Goal: Find specific page/section: Find specific page/section

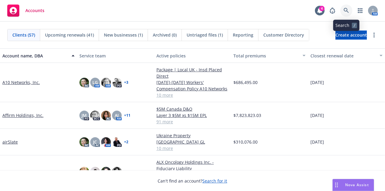
click at [346, 11] on icon at bounding box center [346, 10] width 5 height 5
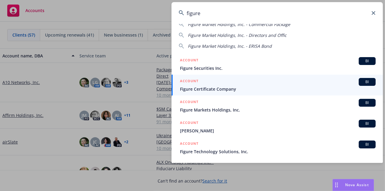
scroll to position [40, 0]
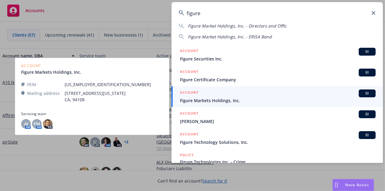
type input "figure"
click at [217, 99] on span "Figure Markets Holdings, Inc." at bounding box center [278, 100] width 196 height 6
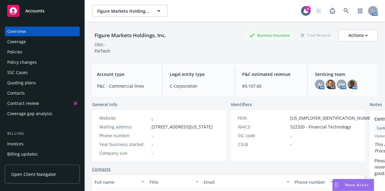
click at [17, 50] on div "Policies" at bounding box center [14, 52] width 15 height 10
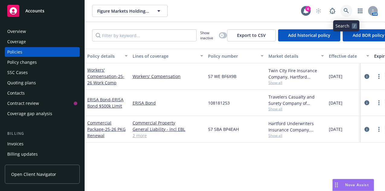
click at [345, 9] on icon at bounding box center [346, 10] width 5 height 5
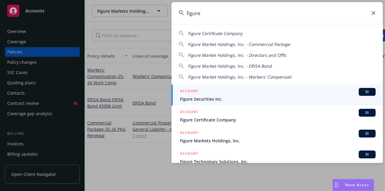
type input "figure"
click at [206, 96] on span "Figure Securities Inc." at bounding box center [278, 99] width 196 height 6
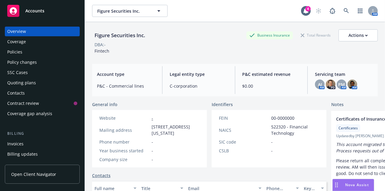
click at [30, 53] on div "Policies" at bounding box center [42, 52] width 70 height 10
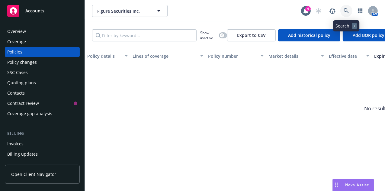
click at [347, 12] on icon at bounding box center [346, 10] width 5 height 5
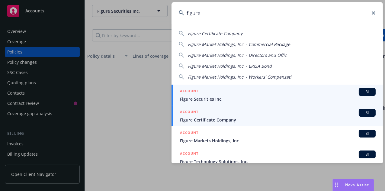
type input "figure"
click at [226, 119] on span "Figure Certificate Company" at bounding box center [278, 120] width 196 height 6
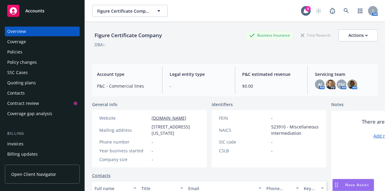
click at [25, 51] on div "Policies" at bounding box center [42, 52] width 70 height 10
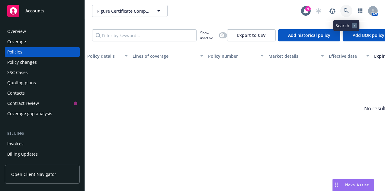
click at [348, 10] on icon at bounding box center [346, 10] width 5 height 5
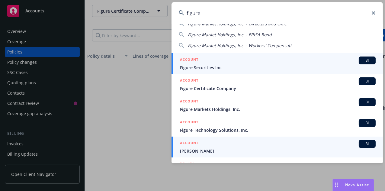
scroll to position [40, 0]
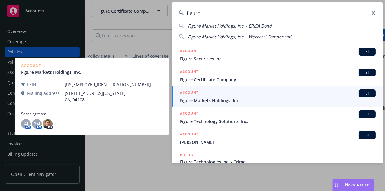
type input "figure"
click at [226, 100] on span "Figure Markets Holdings, Inc." at bounding box center [278, 100] width 196 height 6
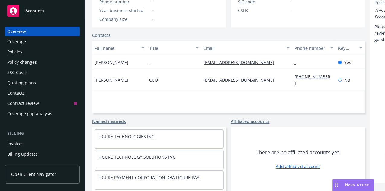
scroll to position [151, 0]
